Goal: Check status: Check status

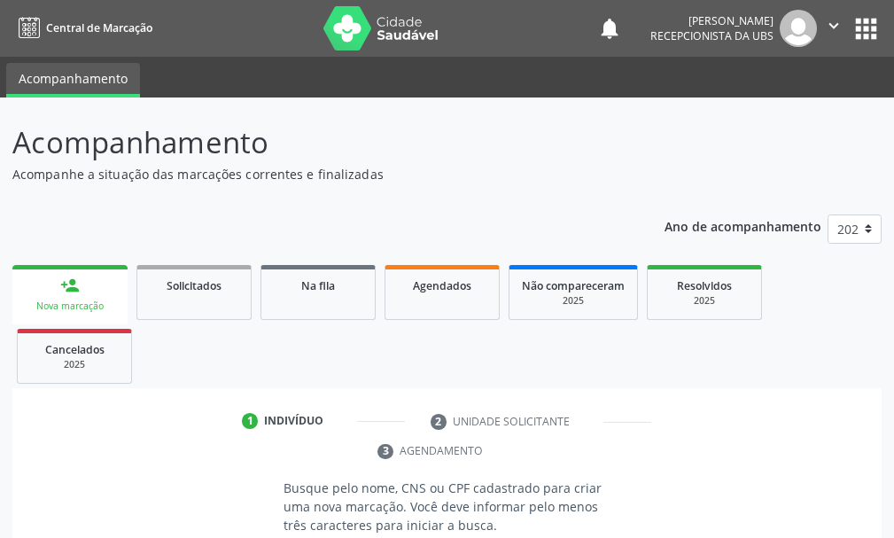
scroll to position [257, 0]
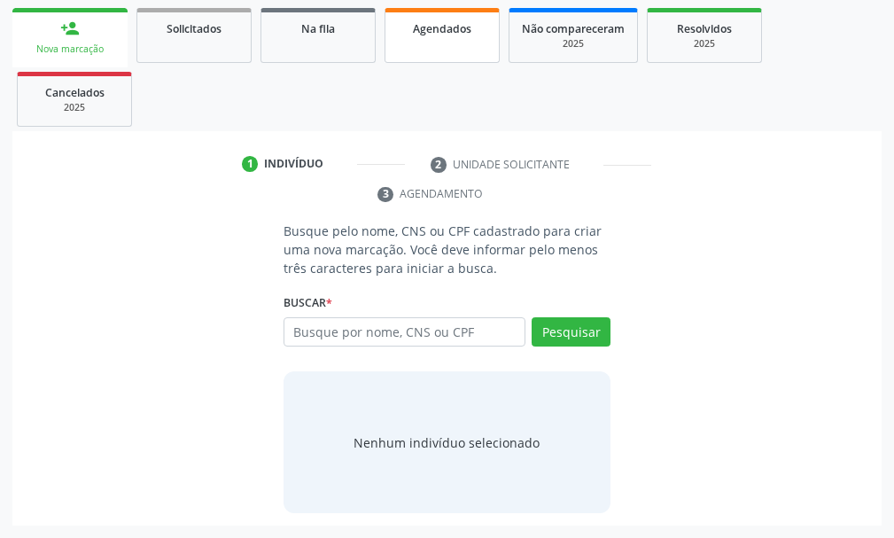
click at [437, 36] on div "Agendados" at bounding box center [442, 28] width 89 height 19
select select "8"
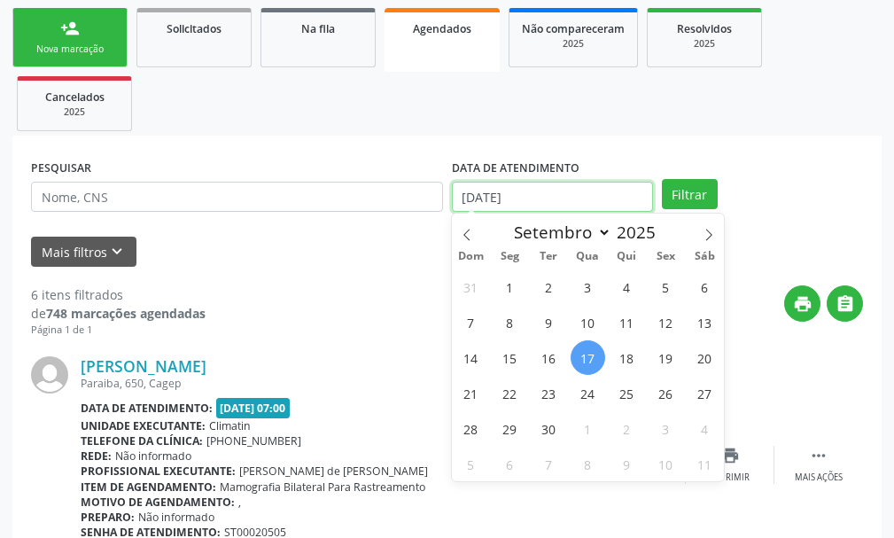
click at [481, 200] on input "[DATE]" at bounding box center [552, 197] width 201 height 30
click at [630, 359] on span "18" at bounding box center [626, 357] width 35 height 35
type input "[DATE]"
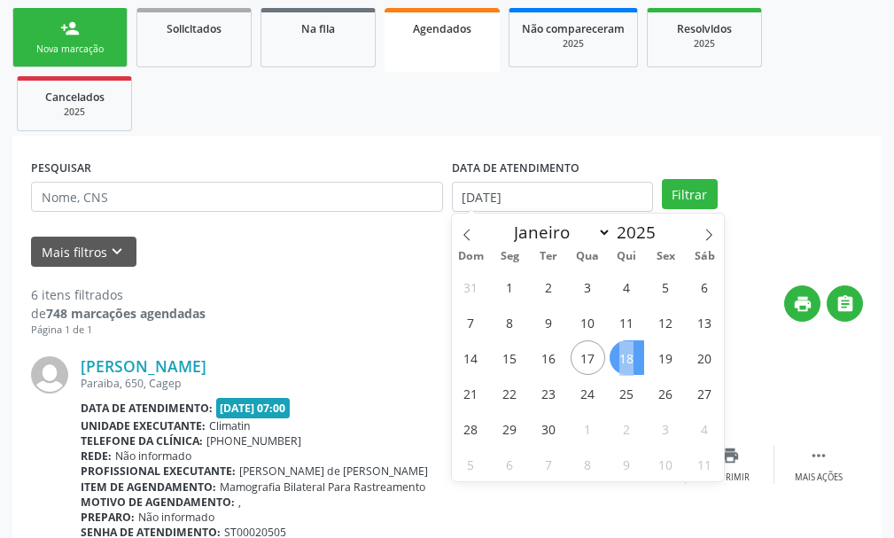
click at [630, 359] on span "18" at bounding box center [626, 357] width 35 height 35
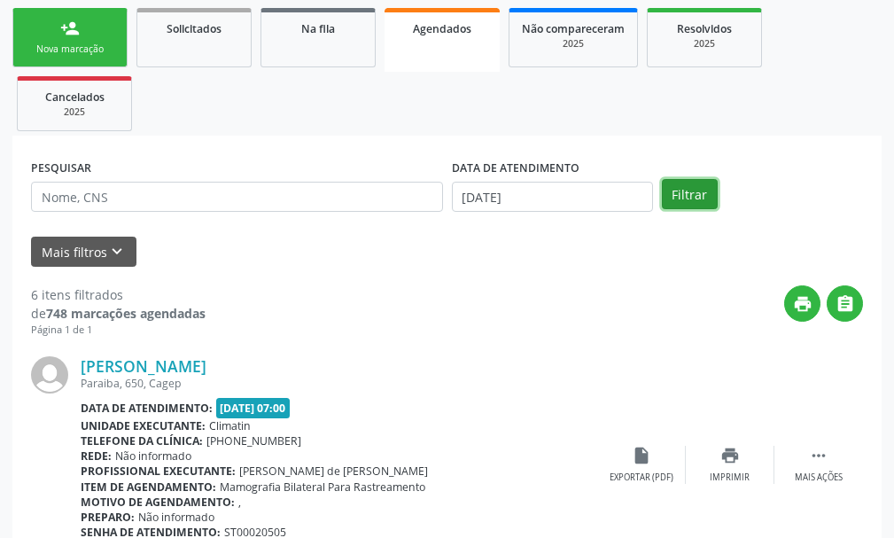
click at [687, 192] on button "Filtrar" at bounding box center [690, 194] width 56 height 30
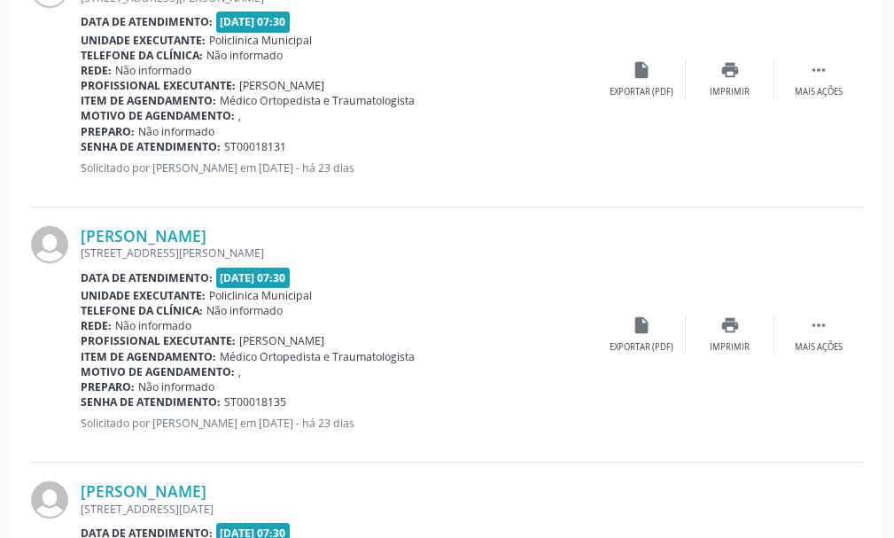
scroll to position [1319, 0]
